Goal: Book appointment/travel/reservation

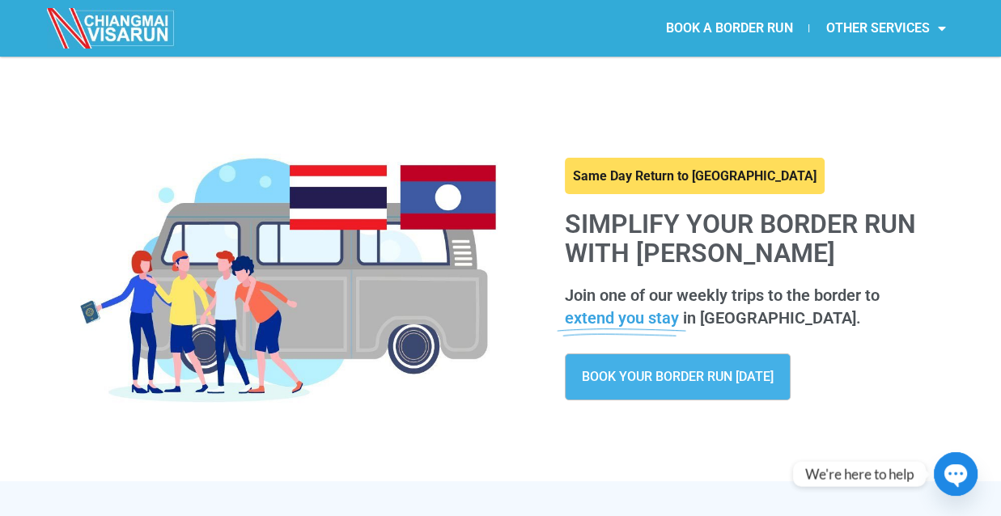
click at [699, 365] on link "BOOK YOUR BORDER RUN [DATE]" at bounding box center [678, 377] width 226 height 47
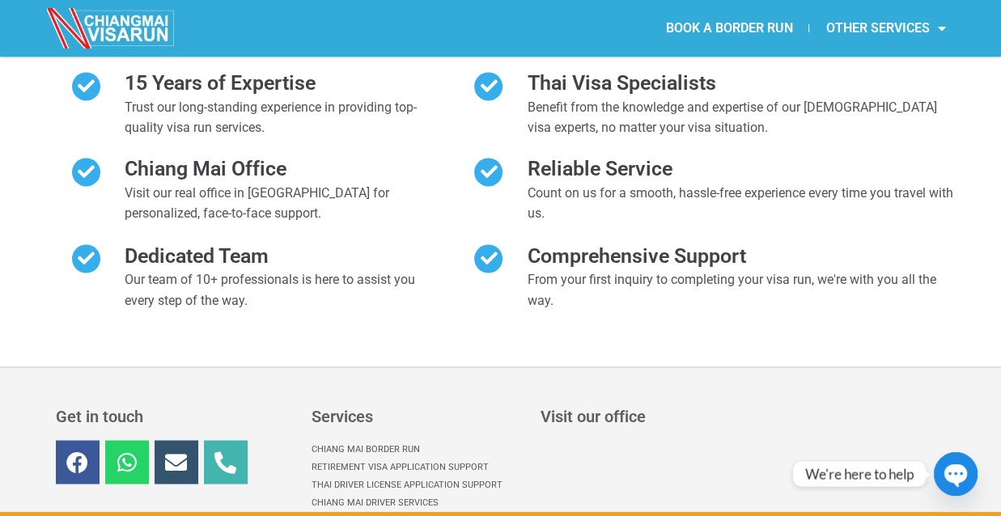
scroll to position [7567, 0]
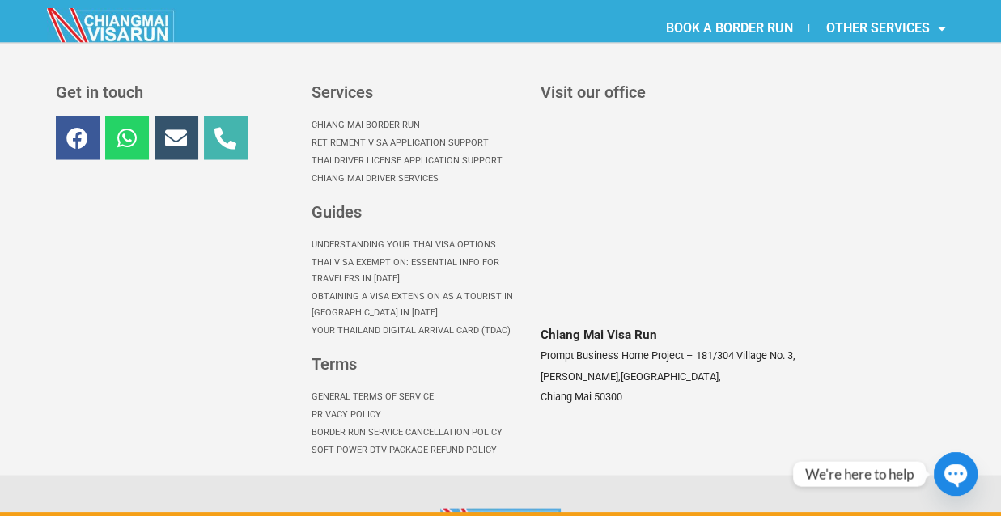
drag, startPoint x: 182, startPoint y: 226, endPoint x: 250, endPoint y: 392, distance: 179.2
click at [252, 397] on div "Get in touch Facebook Whatsapp Envelope Phone-alt Services [GEOGRAPHIC_DATA] Bo…" at bounding box center [500, 325] width 1001 height 564
click at [188, 255] on div "Get in touch Facebook Whatsapp Envelope Phone-alt" at bounding box center [176, 272] width 256 height 392
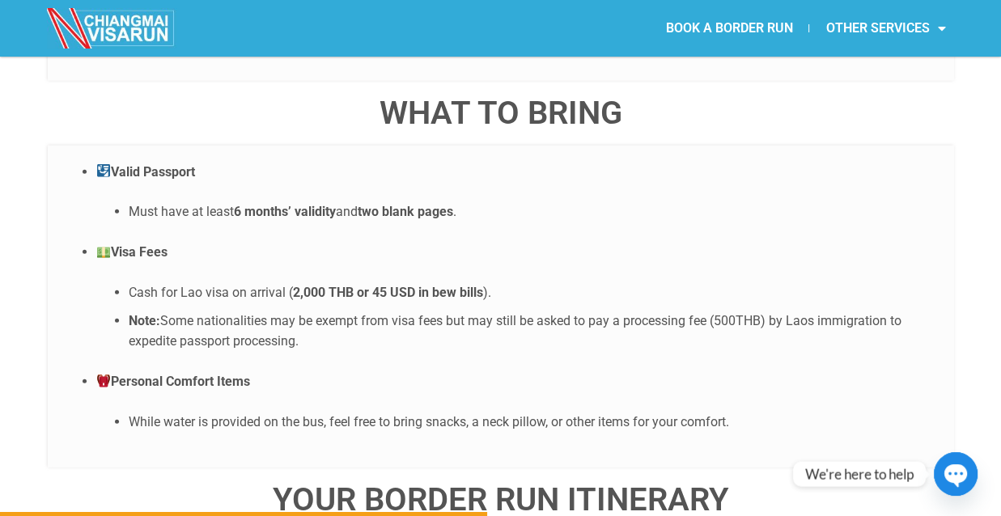
scroll to position [3683, 0]
